Goal: Transaction & Acquisition: Purchase product/service

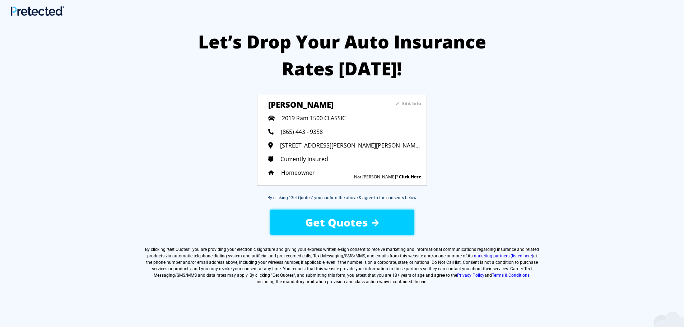
click at [409, 102] on sapn "Edit Info" at bounding box center [411, 104] width 19 height 6
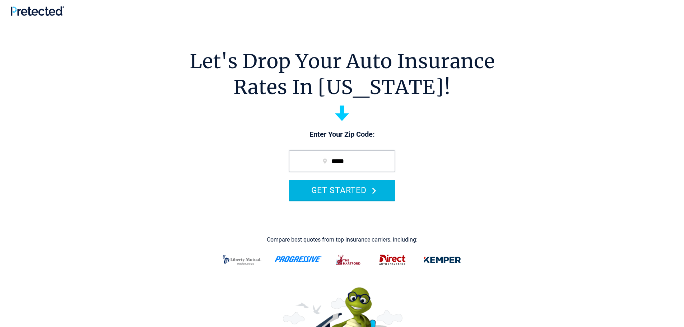
click at [353, 191] on button "GET STARTED" at bounding box center [342, 190] width 106 height 20
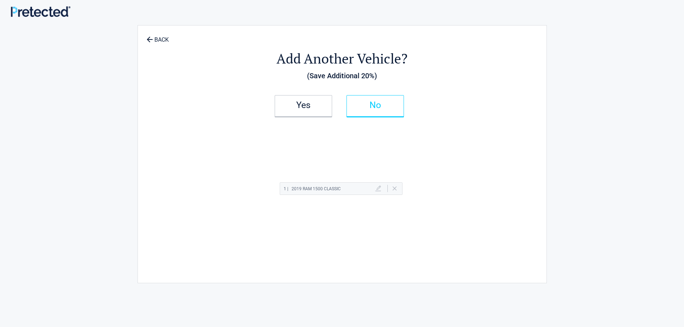
click at [359, 107] on h2 "No" at bounding box center [375, 105] width 42 height 5
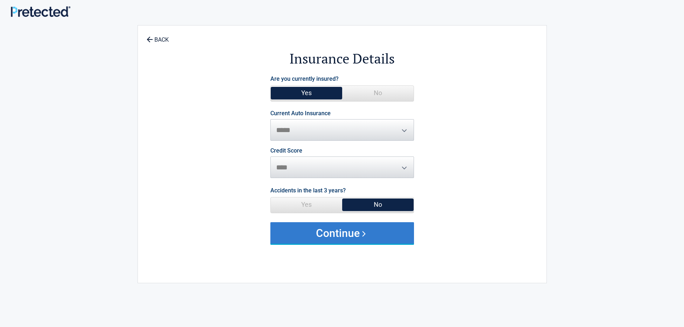
click at [348, 225] on button "Continue" at bounding box center [342, 233] width 144 height 22
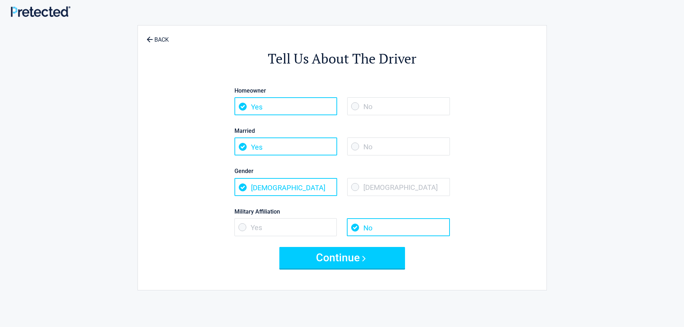
click at [262, 191] on span "Male" at bounding box center [285, 187] width 103 height 18
click at [246, 225] on span "Yes" at bounding box center [285, 227] width 103 height 18
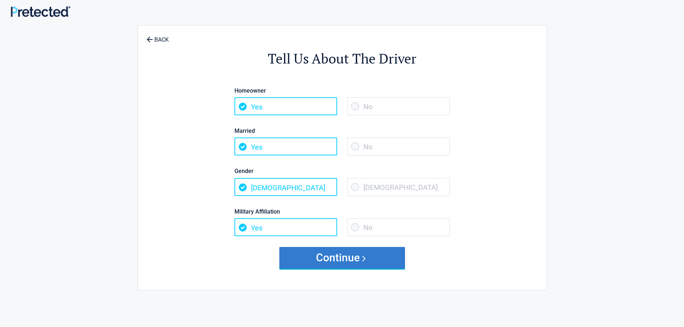
click at [339, 254] on button "Continue" at bounding box center [342, 258] width 126 height 22
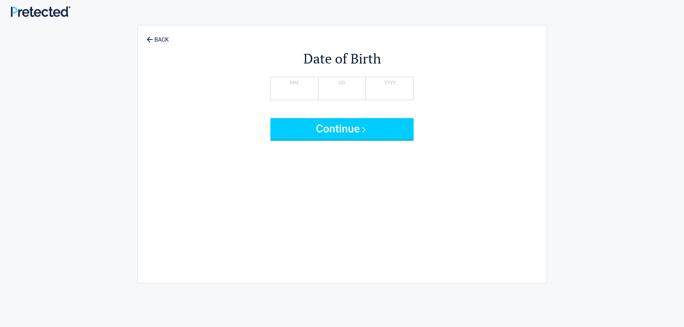
click at [342, 117] on form "** MM ** DD **** YYYY In order to enjoy our services you must be 18 or older. C…" at bounding box center [342, 108] width 144 height 63
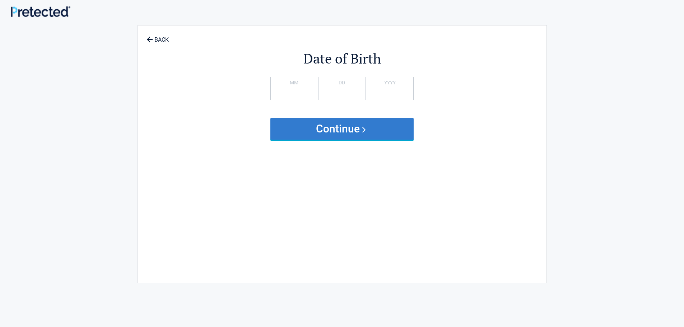
click at [342, 123] on button "Continue" at bounding box center [342, 129] width 144 height 22
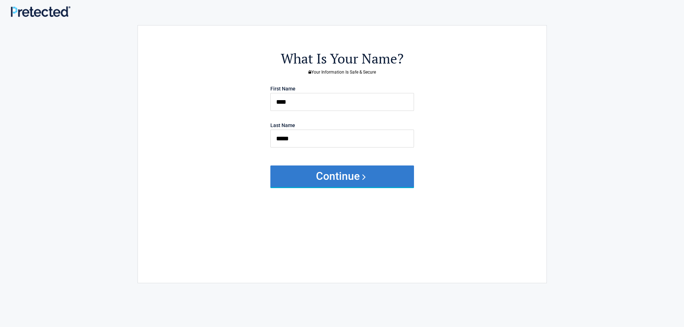
click at [344, 173] on button "Continue" at bounding box center [342, 176] width 144 height 22
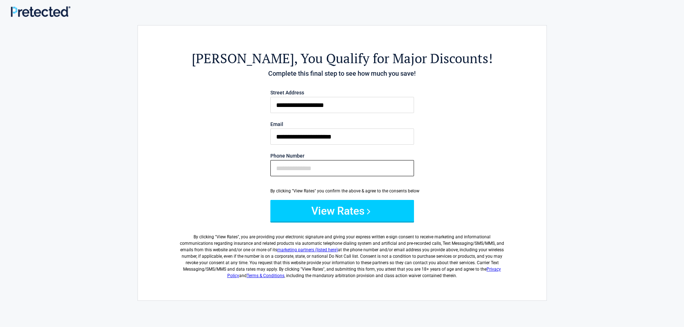
click at [288, 165] on input "Phone Number" at bounding box center [342, 168] width 144 height 16
type input "**********"
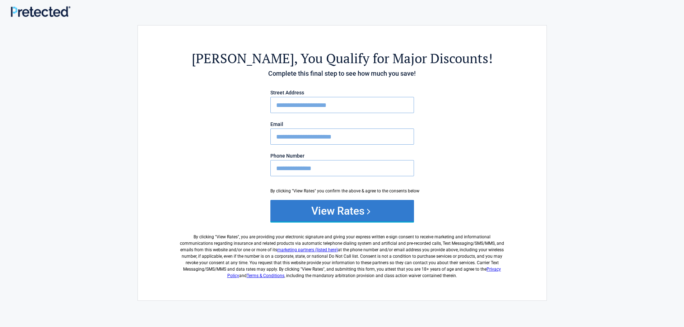
click at [348, 205] on button "View Rates" at bounding box center [342, 211] width 144 height 22
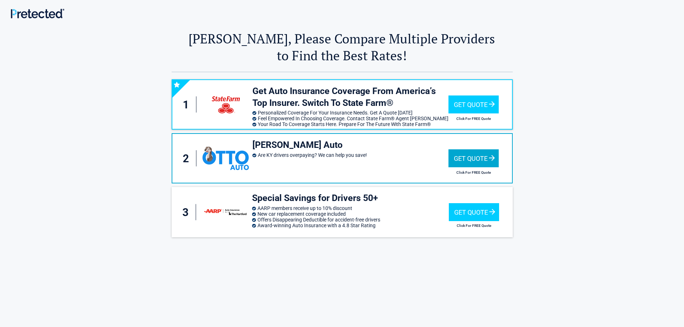
click at [466, 165] on div "Get Quote" at bounding box center [473, 158] width 50 height 18
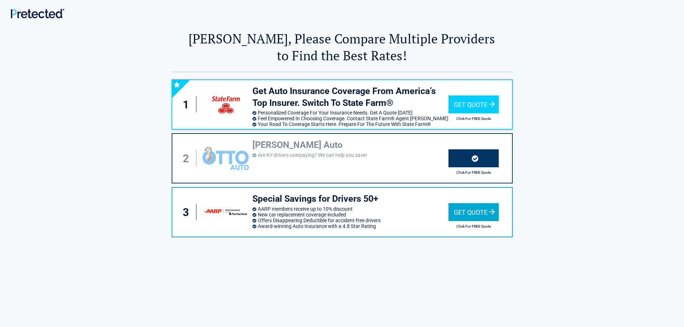
scroll to position [36, 0]
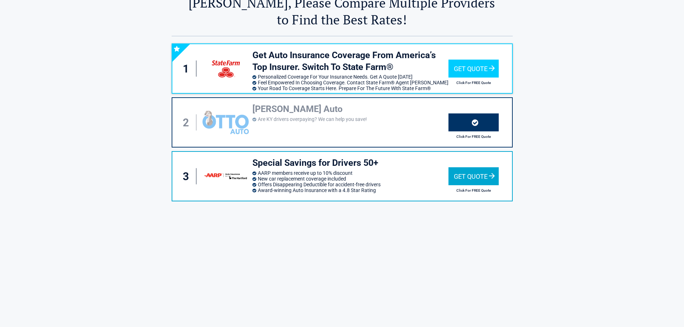
click at [472, 175] on div "Get Quote" at bounding box center [473, 176] width 50 height 18
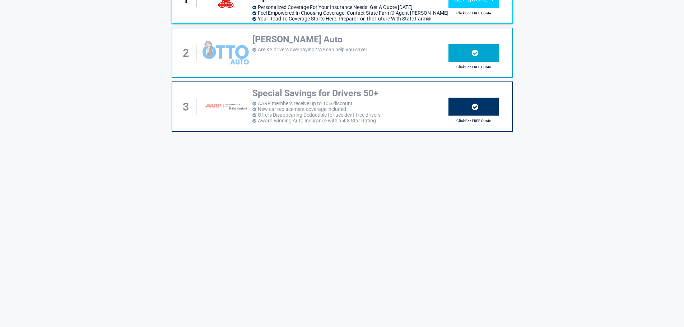
scroll to position [0, 0]
